Goal: Check status: Check status

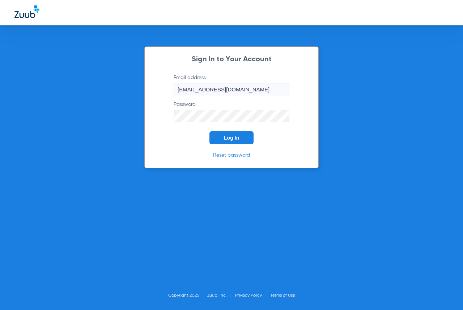
click at [247, 137] on button "Log In" at bounding box center [232, 137] width 44 height 13
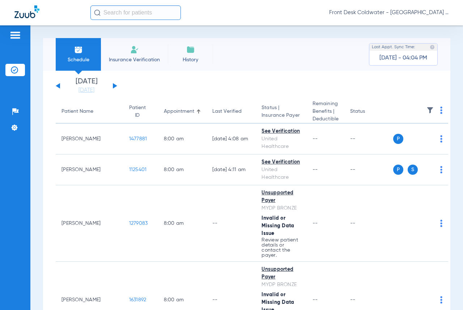
click at [114, 87] on button at bounding box center [115, 85] width 4 height 5
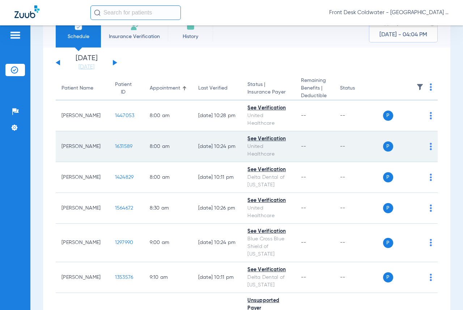
scroll to position [72, 0]
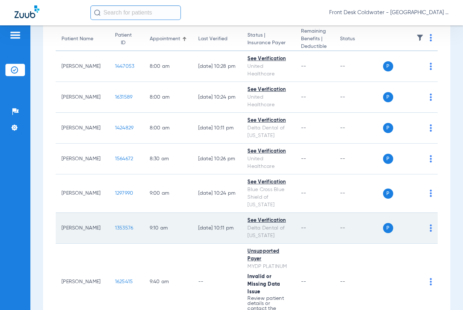
click at [115, 225] on span "1353576" at bounding box center [124, 227] width 18 height 5
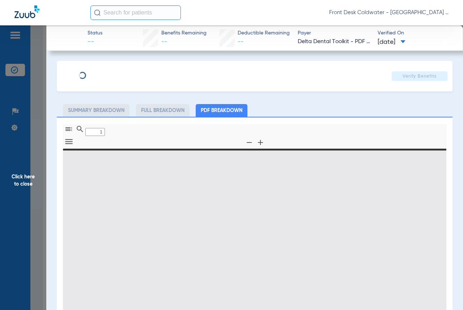
type input "0"
select select "page-width"
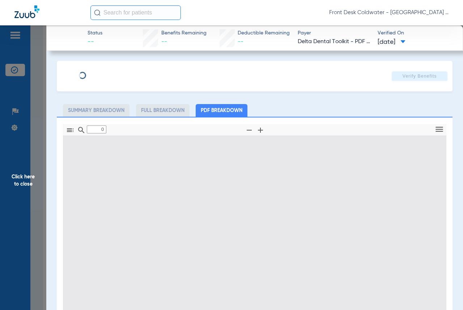
type input "1"
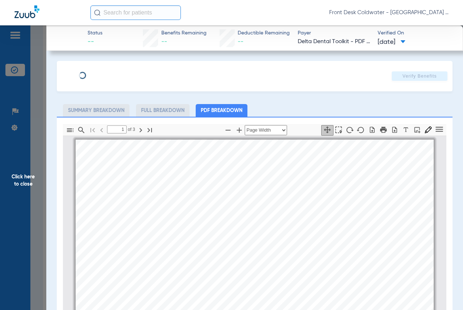
scroll to position [4, 0]
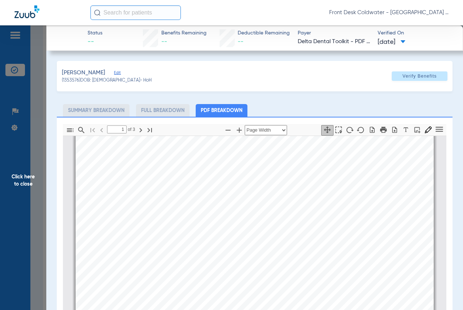
click at [19, 180] on span "Click here to close" at bounding box center [23, 180] width 46 height 310
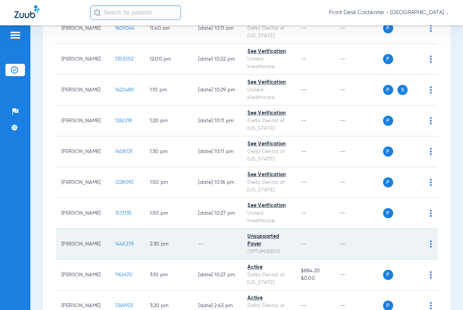
scroll to position [652, 0]
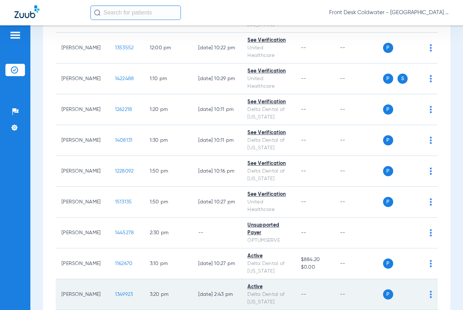
click at [115, 291] on span "1349923" at bounding box center [124, 293] width 18 height 5
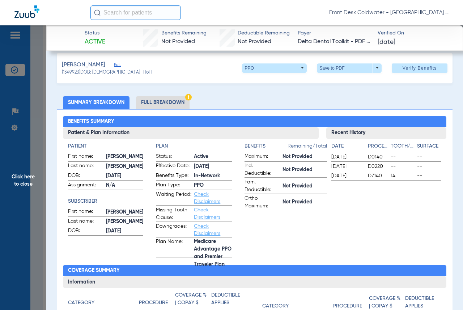
scroll to position [0, 0]
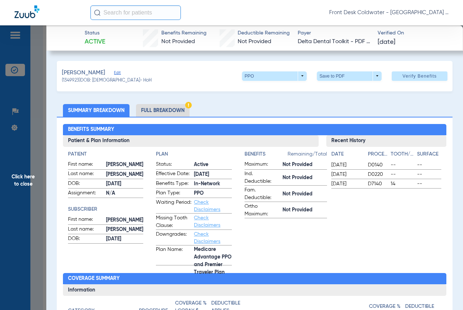
click at [18, 182] on span "Click here to close" at bounding box center [23, 180] width 46 height 310
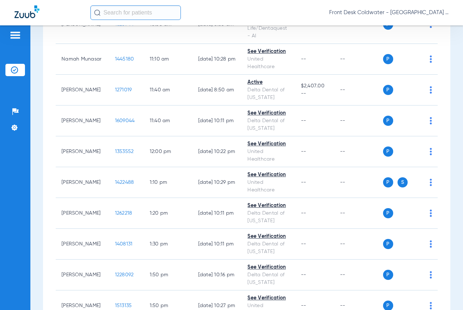
scroll to position [543, 0]
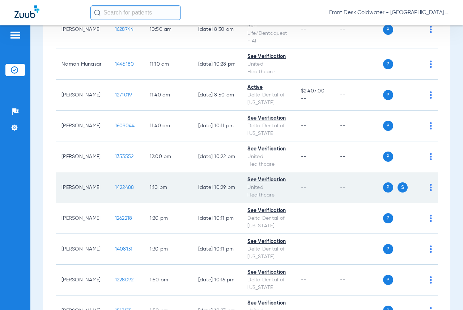
click at [109, 172] on td "1422488" at bounding box center [126, 187] width 35 height 31
click at [115, 185] on span "1422488" at bounding box center [124, 187] width 19 height 5
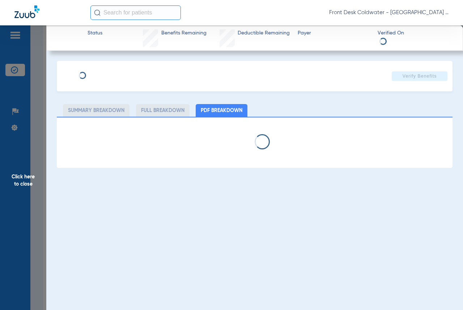
select select "page-width"
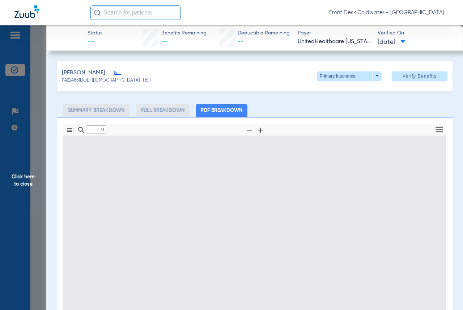
type input "1"
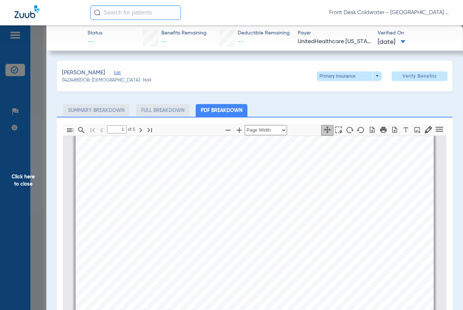
scroll to position [148, 0]
drag, startPoint x: 18, startPoint y: 178, endPoint x: 208, endPoint y: 183, distance: 189.4
click at [18, 178] on span "Click here to close" at bounding box center [23, 180] width 46 height 310
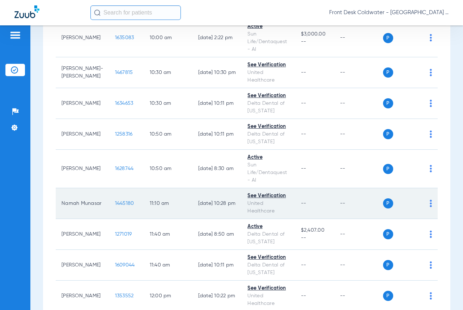
scroll to position [362, 0]
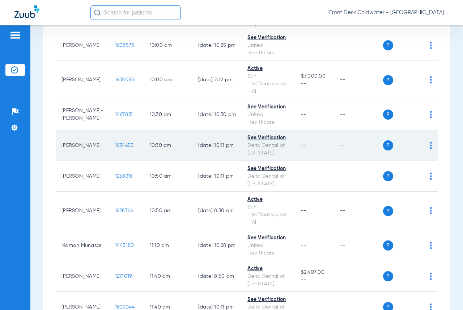
click at [115, 143] on span "1634653" at bounding box center [124, 145] width 18 height 5
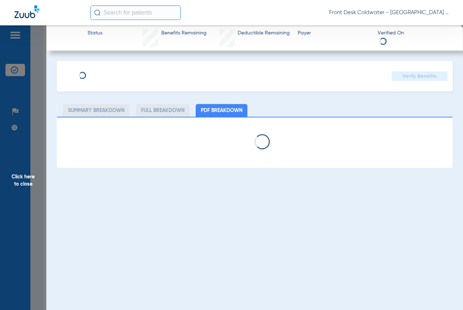
select select "page-width"
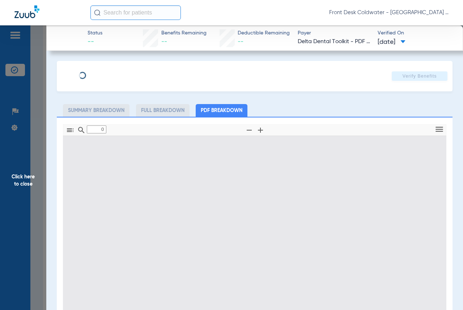
type input "1"
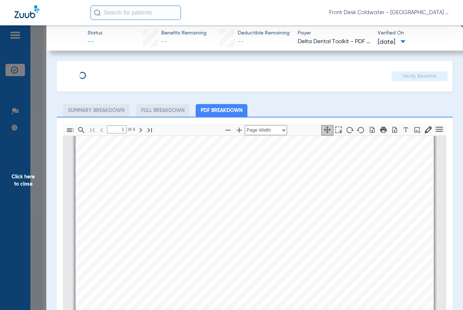
scroll to position [112, 0]
drag, startPoint x: 26, startPoint y: 181, endPoint x: 37, endPoint y: 183, distance: 10.7
click at [26, 181] on span "Click here to close" at bounding box center [23, 180] width 46 height 310
